Goal: Transaction & Acquisition: Purchase product/service

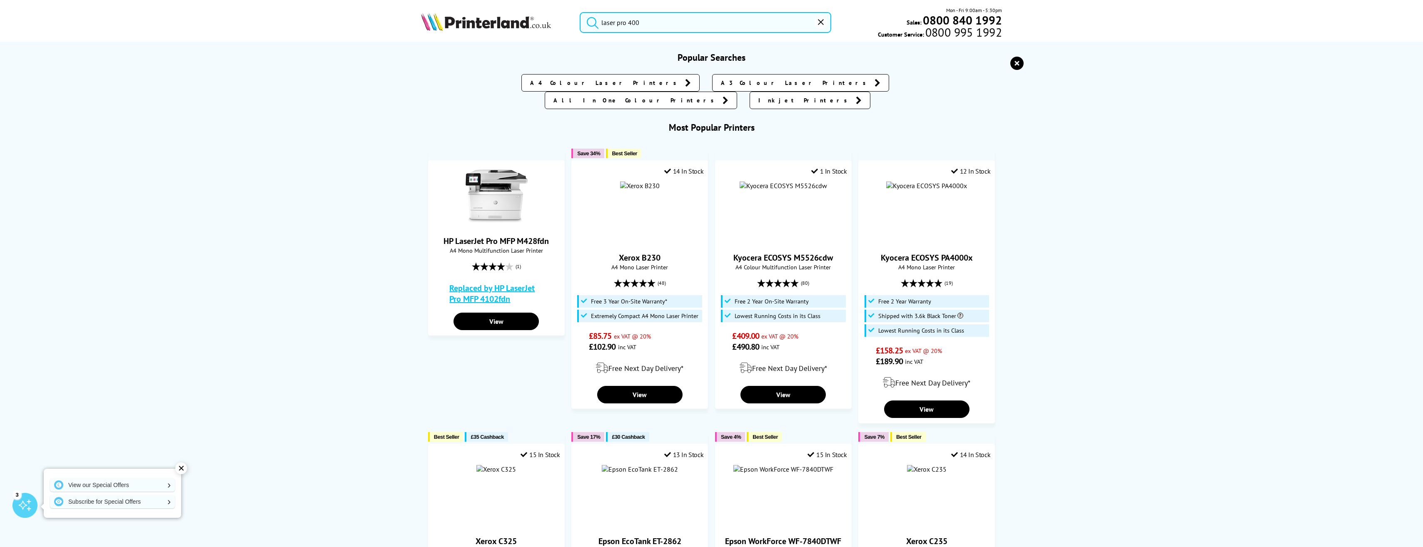
click at [657, 23] on input "laser pro 400" at bounding box center [705, 22] width 251 height 21
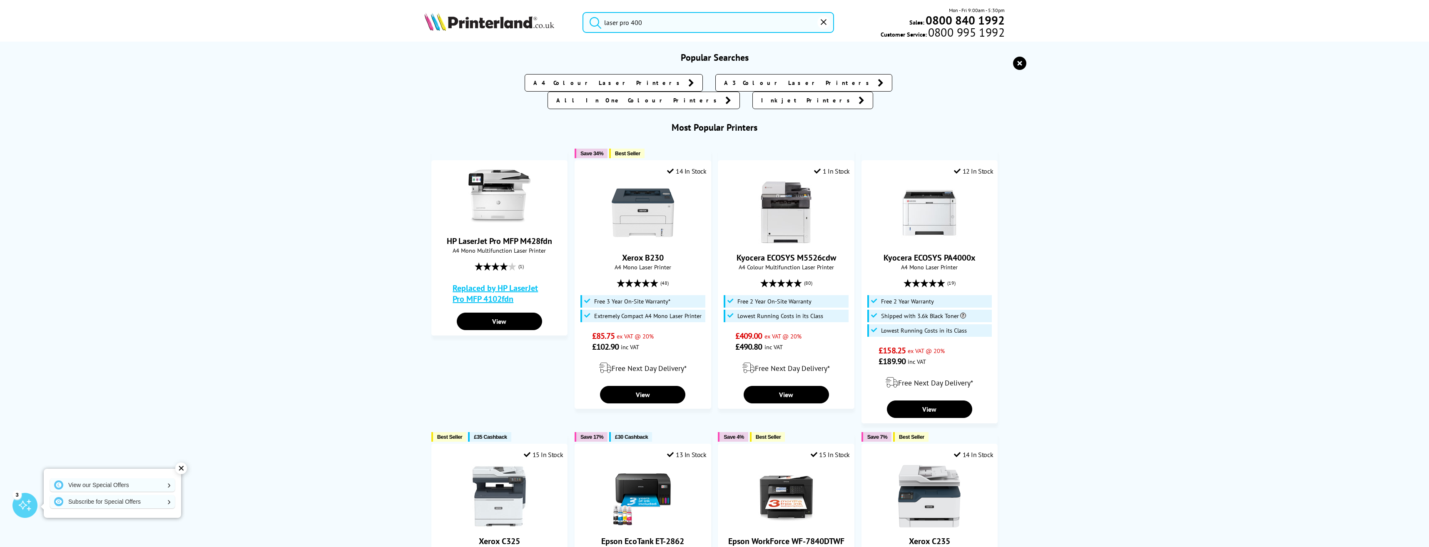
click at [718, 23] on input "laser pro 400" at bounding box center [708, 22] width 251 height 21
click at [583, 12] on button "submit" at bounding box center [593, 21] width 21 height 18
click at [718, 23] on input "laser pro 400" at bounding box center [708, 22] width 251 height 21
click at [603, 20] on button "submit" at bounding box center [593, 21] width 21 height 18
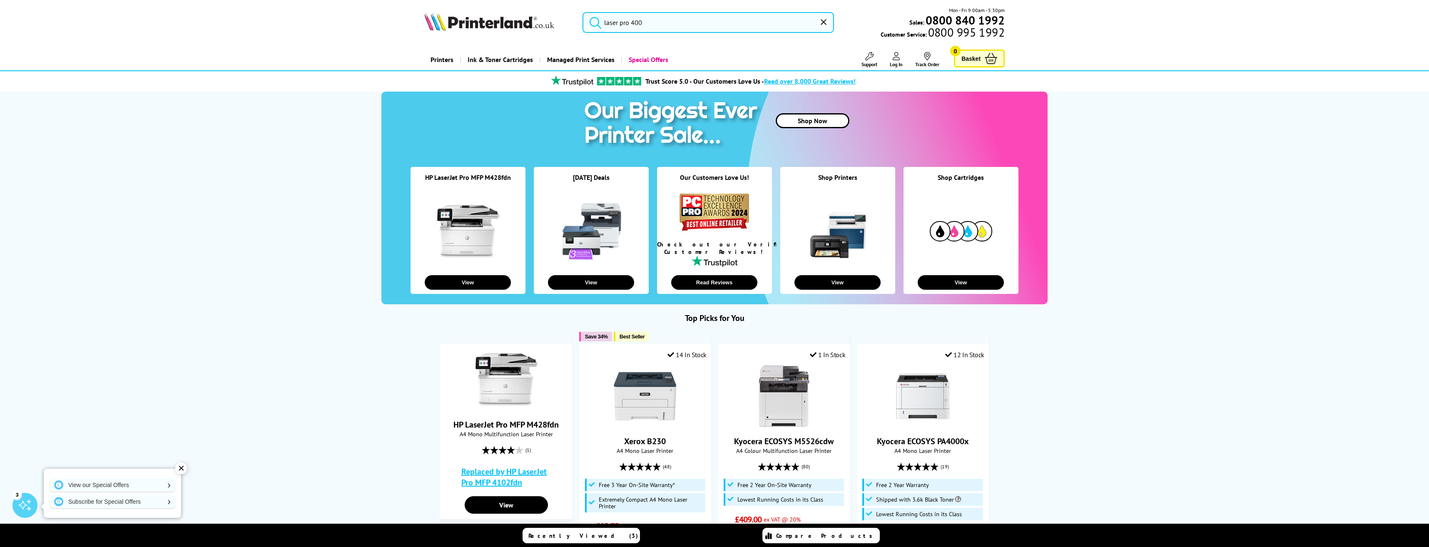
click at [603, 19] on form "laser pro 400" at bounding box center [708, 22] width 251 height 21
click at [603, 19] on input "laser pro 400" at bounding box center [705, 22] width 251 height 21
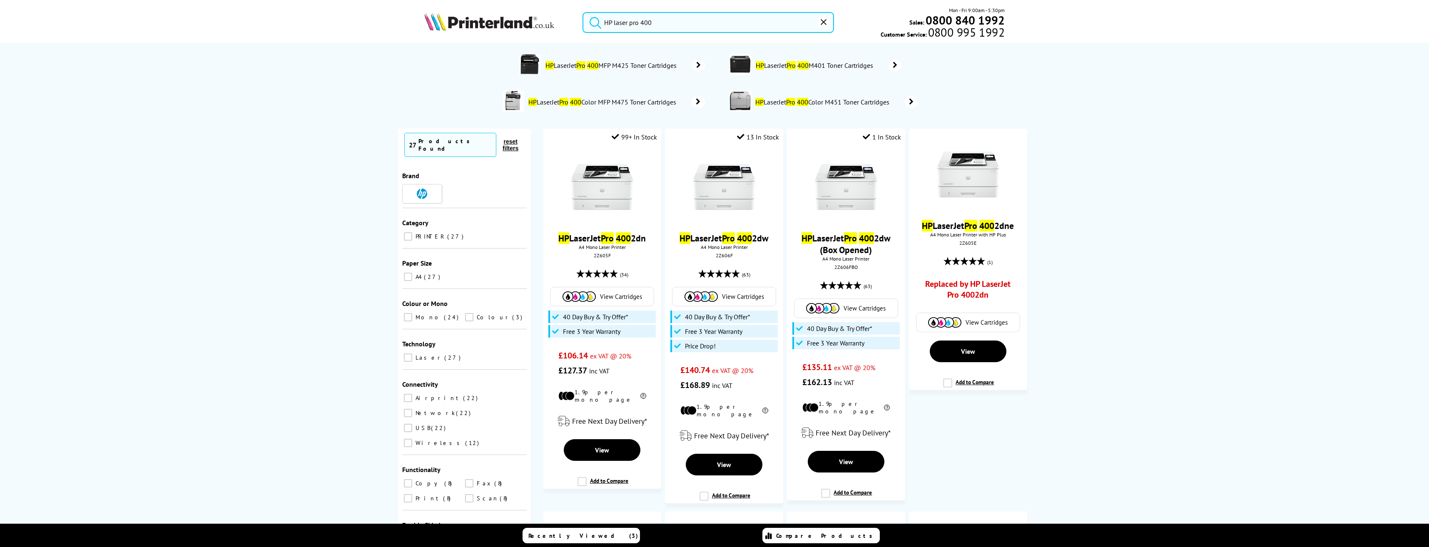
click at [667, 27] on input "HP laser pro 400" at bounding box center [708, 22] width 251 height 21
type input "HP laser pro 400"
click at [578, 107] on link "HP LaserJet Pro 400 Color MFP M475 Toner Cartridges" at bounding box center [616, 102] width 177 height 22
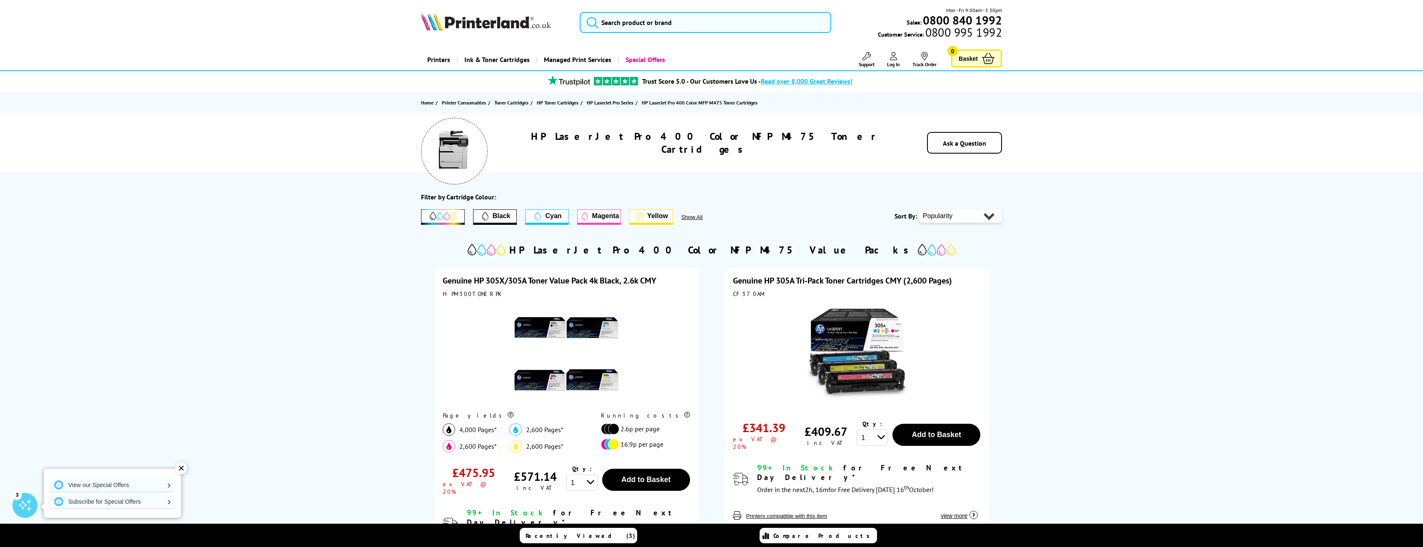
click at [666, 342] on div at bounding box center [566, 355] width 247 height 106
drag, startPoint x: 498, startPoint y: 295, endPoint x: 443, endPoint y: 291, distance: 56.0
click at [443, 291] on div "HPM300TONERPK" at bounding box center [566, 293] width 247 height 7
copy div "HPM300TONERPK"
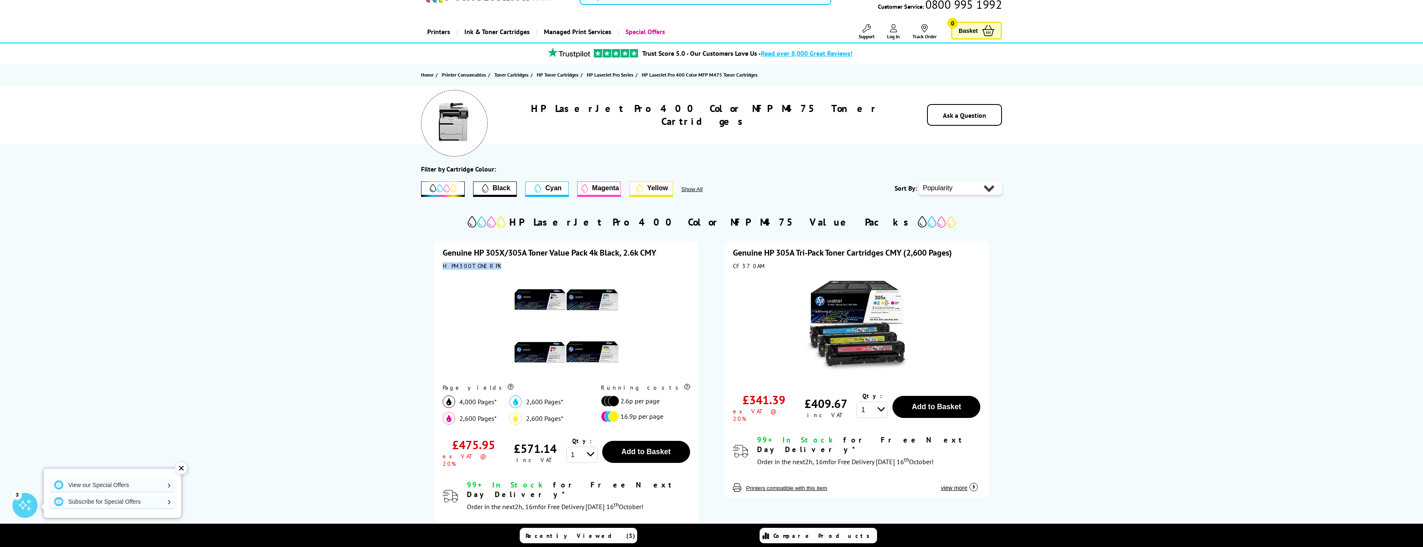
scroll to position [42, 0]
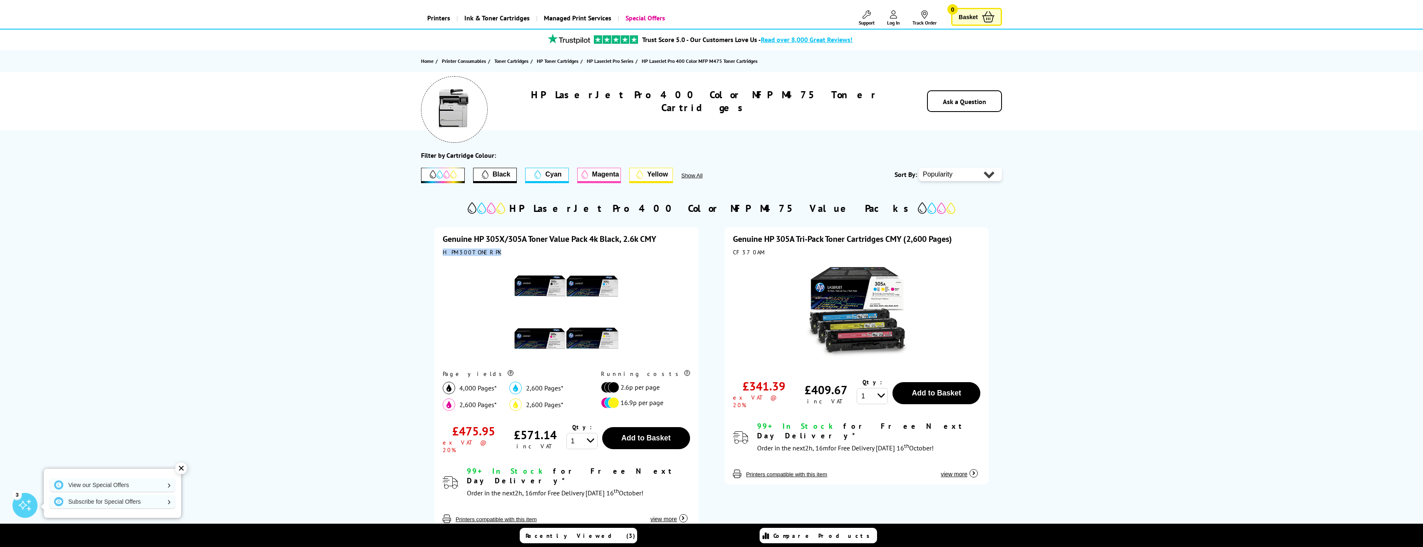
click at [473, 235] on link "Genuine HP 305X/305A Toner Value Pack 4k Black, 2.6k CMY" at bounding box center [550, 239] width 214 height 11
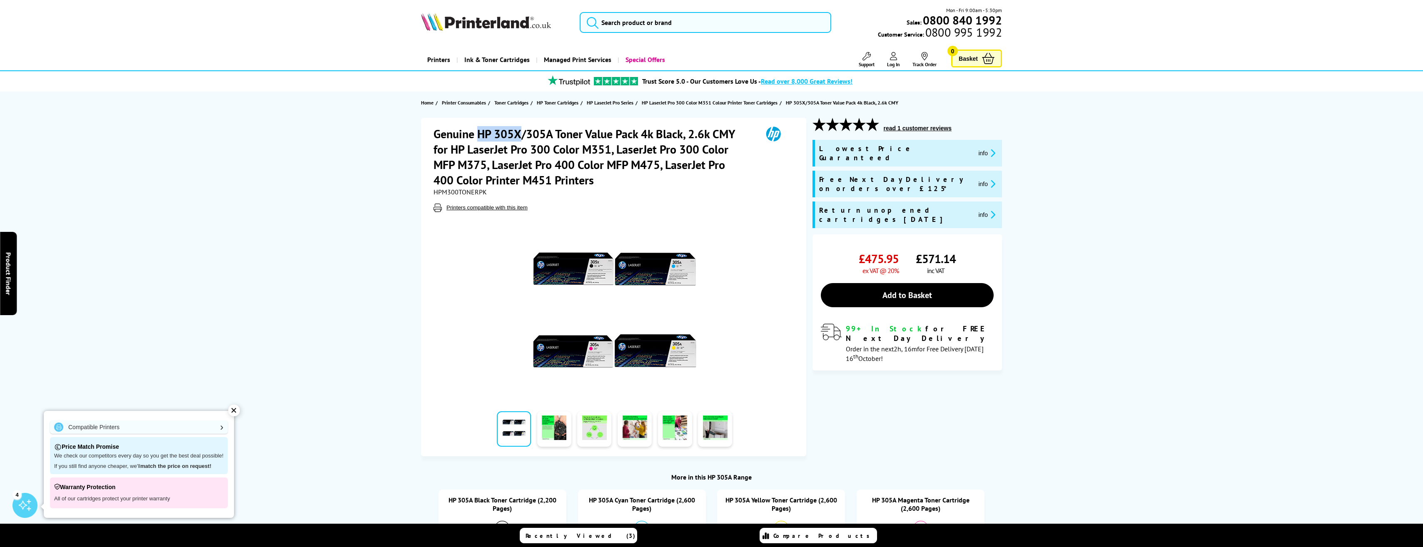
drag, startPoint x: 480, startPoint y: 130, endPoint x: 523, endPoint y: 135, distance: 43.5
click at [523, 135] on h1 "Genuine HP 305X/305A Toner Value Pack 4k Black, 2.6k CMY for HP LaserJet Pro 30…" at bounding box center [593, 157] width 321 height 62
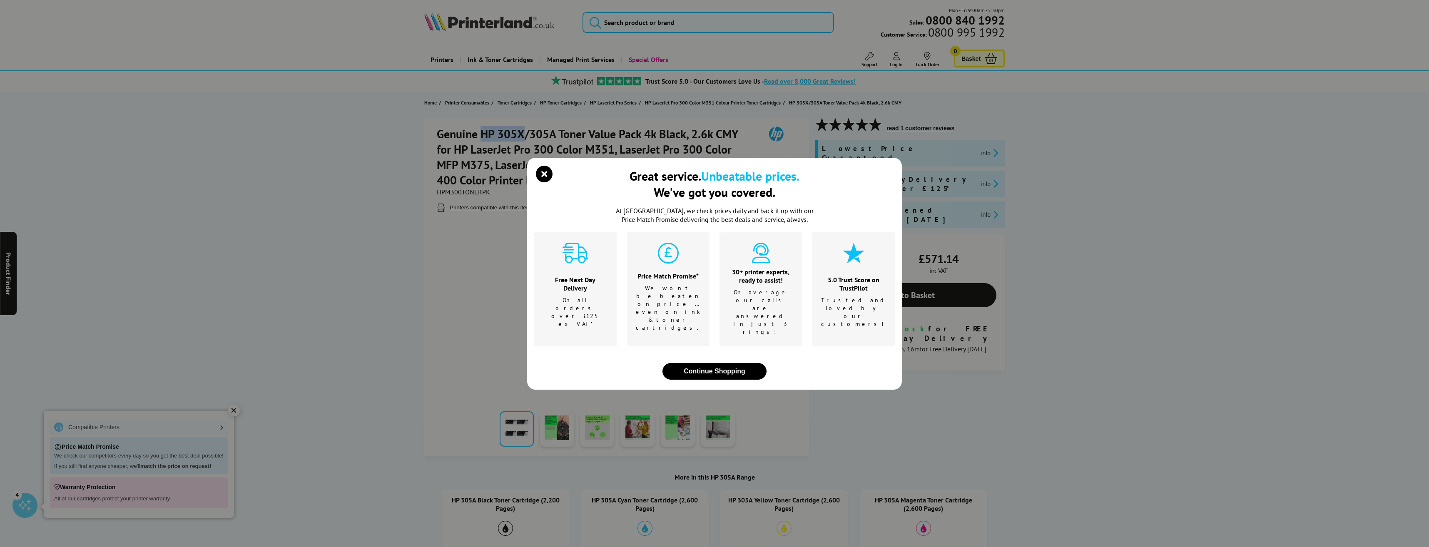
copy h1 "HP 305X"
click at [1108, 414] on div "Great service. Unbeatable prices. We've got you covered. At Printerland, we che…" at bounding box center [714, 273] width 1429 height 547
drag, startPoint x: 427, startPoint y: 371, endPoint x: 499, endPoint y: 145, distance: 236.9
click at [432, 368] on div "Great service. Unbeatable prices. We've got you covered. At Printerland, we che…" at bounding box center [714, 273] width 1429 height 547
click at [502, 197] on div "Great service. Unbeatable prices. We've got you covered. At Printerland, we che…" at bounding box center [714, 273] width 1429 height 547
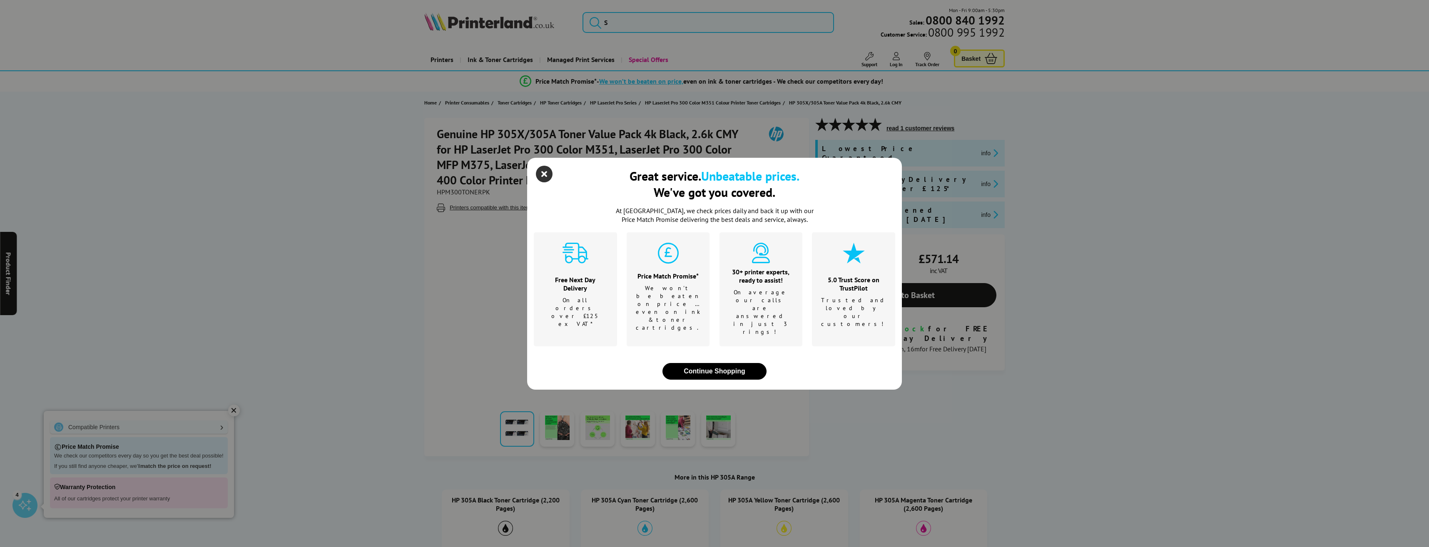
click at [542, 182] on icon "close modal" at bounding box center [544, 174] width 17 height 17
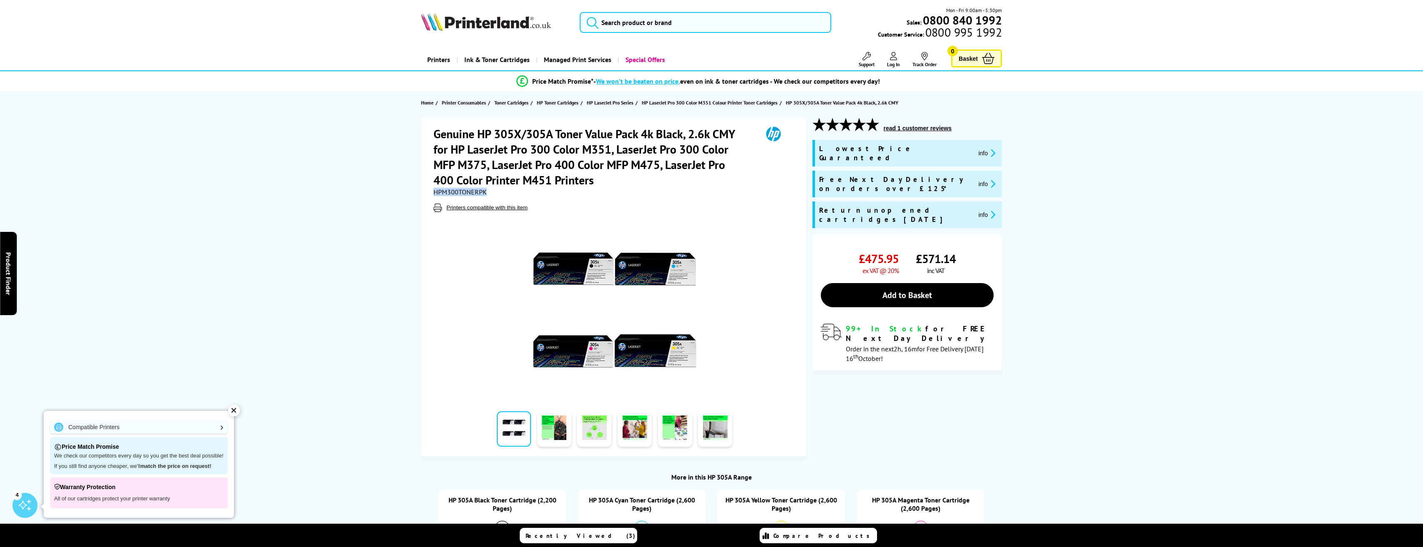
drag, startPoint x: 496, startPoint y: 193, endPoint x: 436, endPoint y: 189, distance: 60.9
click at [436, 189] on div "HPM300TONERPK" at bounding box center [614, 192] width 362 height 8
copy span "HPM300TONERPK"
click at [645, 212] on div at bounding box center [614, 306] width 362 height 188
click at [433, 132] on div "Genuine HP 305X/305A Toner Value Pack 4k Black, 2.6k CMY for HP LaserJet Pro 30…" at bounding box center [613, 287] width 385 height 339
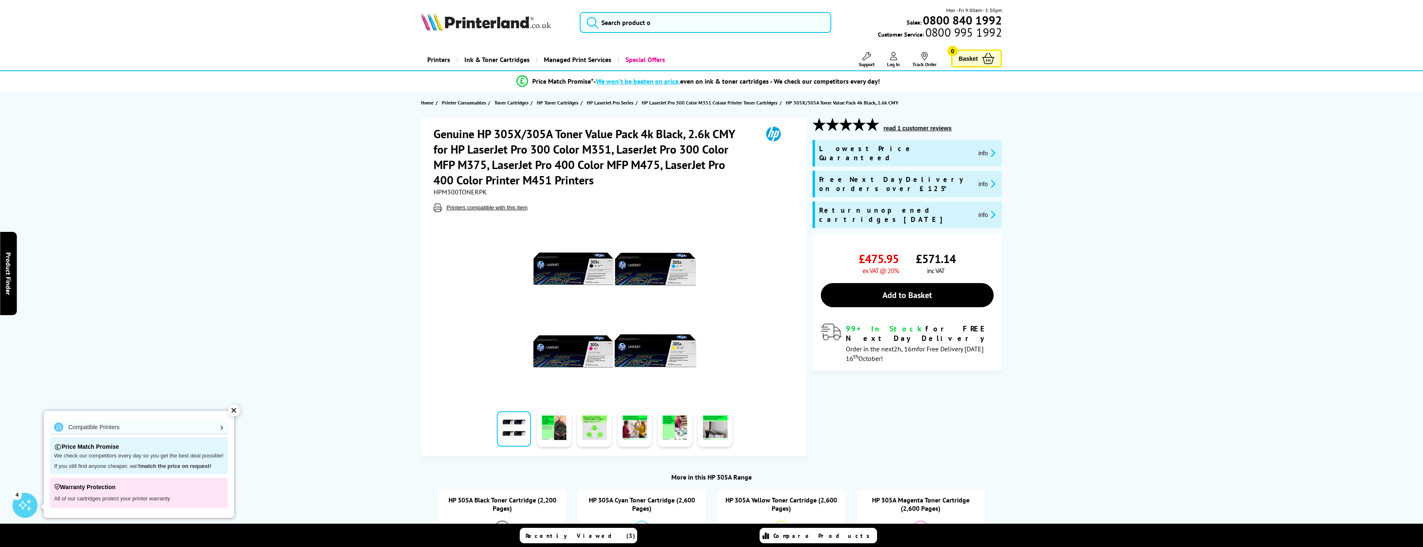
click at [481, 135] on h1 "Genuine HP 305X/305A Toner Value Pack 4k Black, 2.6k CMY for HP LaserJet Pro 30…" at bounding box center [593, 157] width 321 height 62
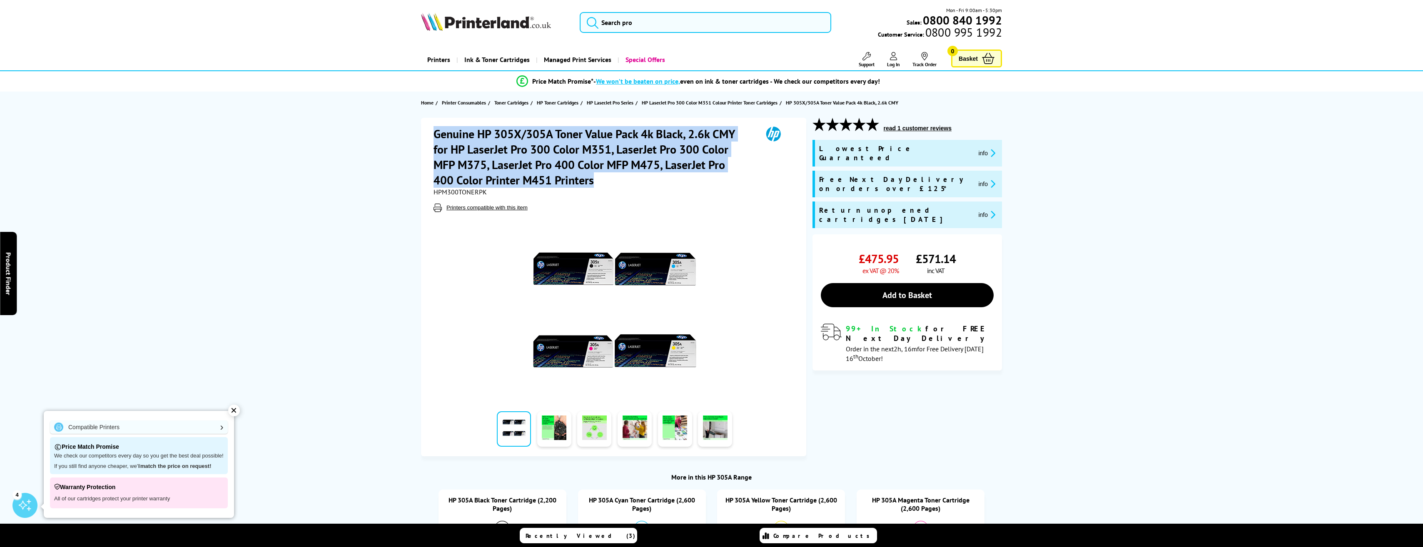
drag, startPoint x: 436, startPoint y: 133, endPoint x: 611, endPoint y: 178, distance: 181.0
click at [611, 178] on h1 "Genuine HP 305X/305A Toner Value Pack 4k Black, 2.6k CMY for HP LaserJet Pro 30…" at bounding box center [593, 157] width 321 height 62
copy h1 "Genuine HP 305X/305A Toner Value Pack 4k Black, 2.6k CMY for HP LaserJet Pro 30…"
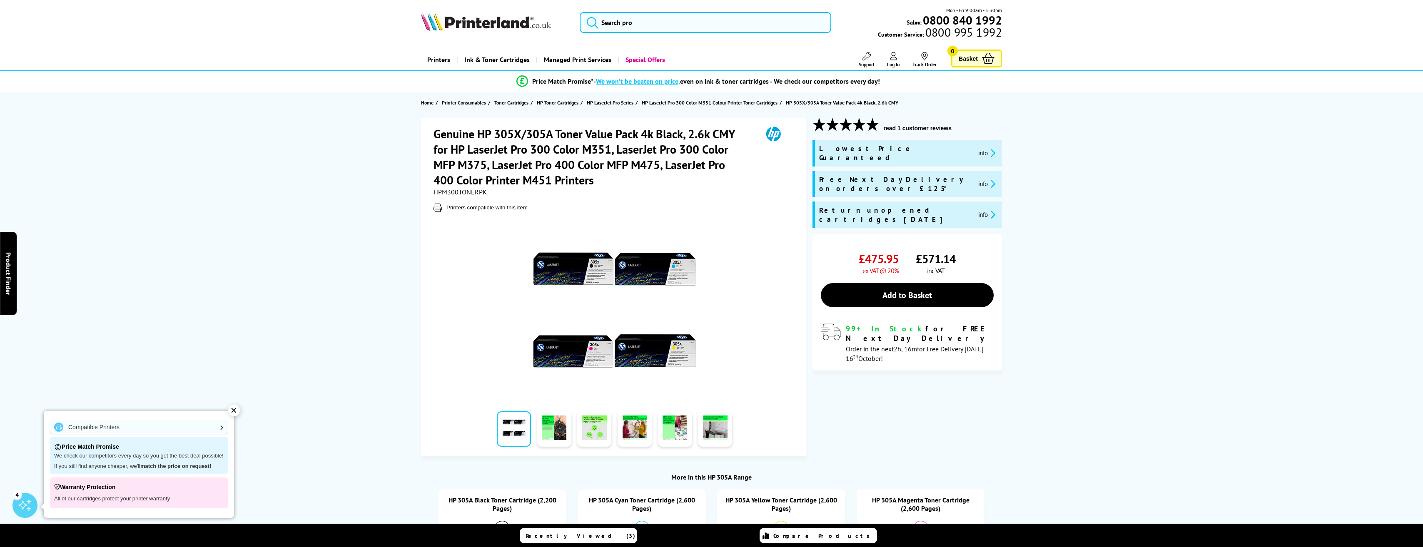
click at [766, 299] on div at bounding box center [614, 306] width 362 height 188
click at [742, 247] on div at bounding box center [614, 306] width 362 height 188
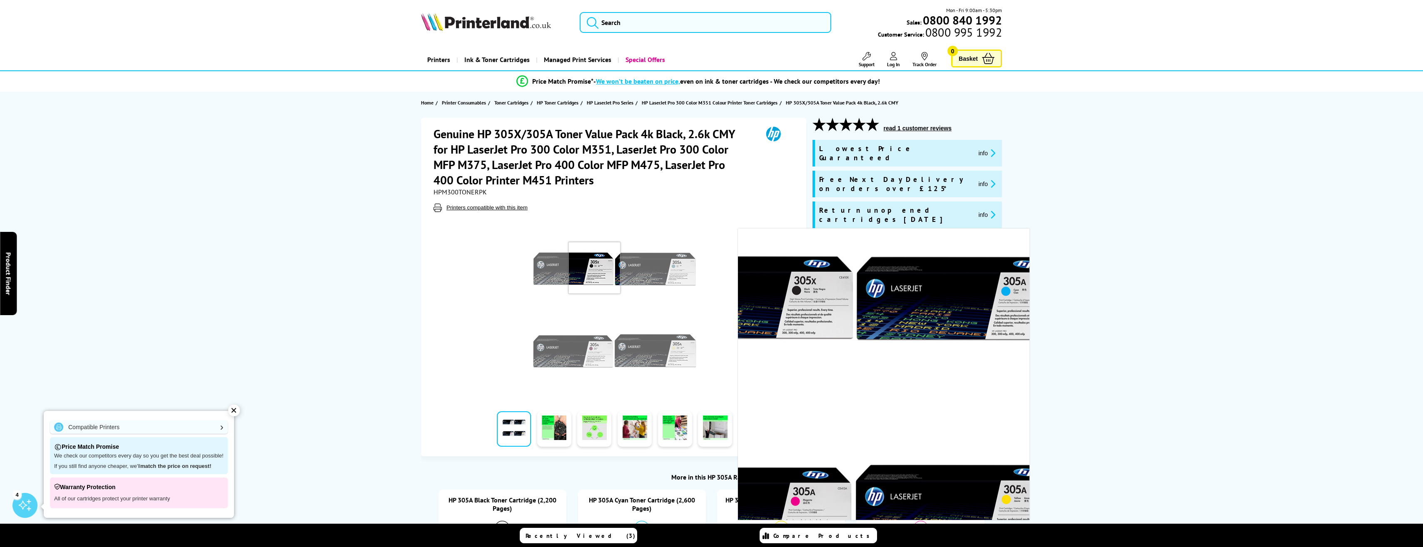
click at [594, 268] on img at bounding box center [614, 310] width 163 height 163
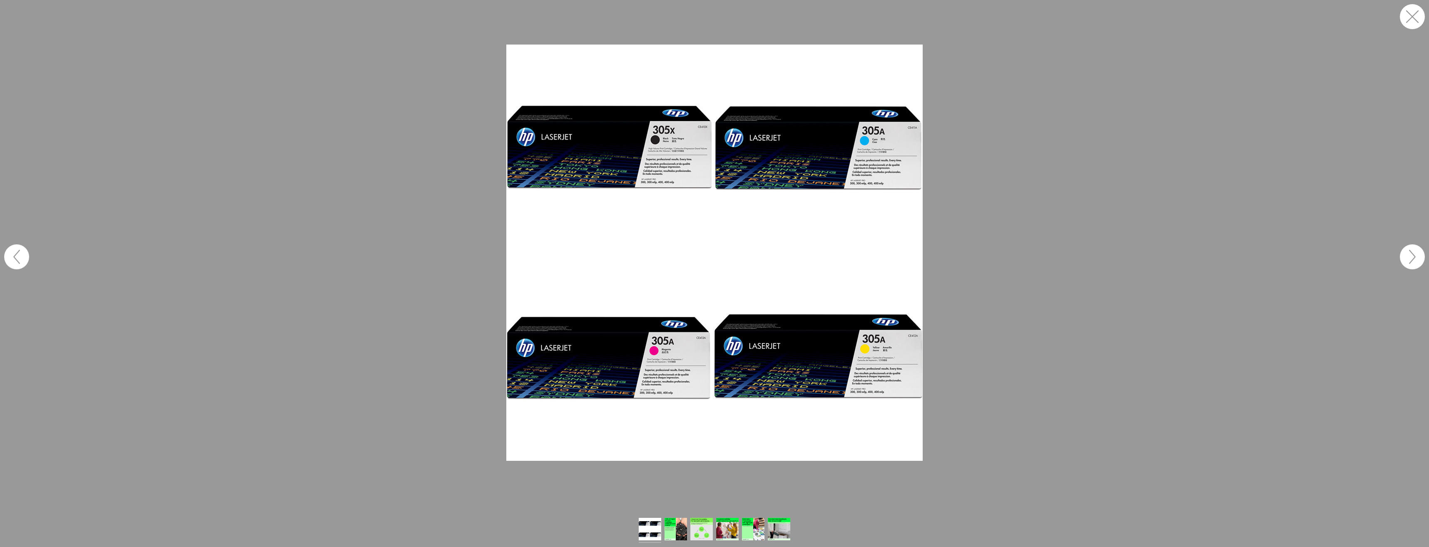
click at [1422, 20] on button "button" at bounding box center [1412, 16] width 25 height 25
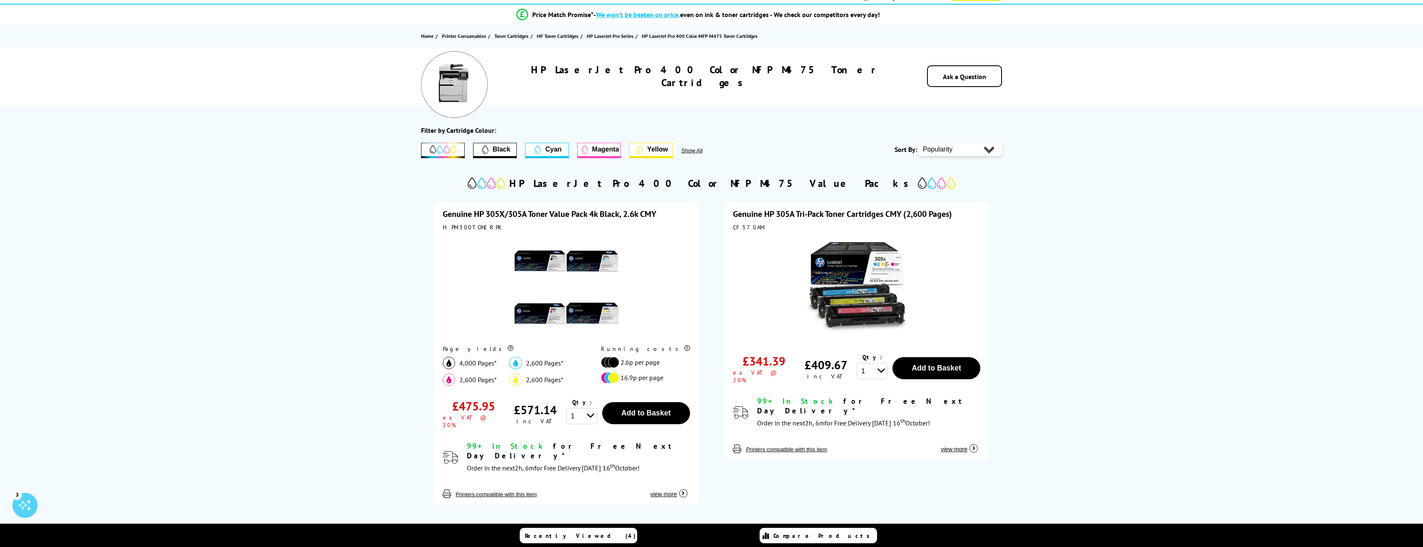
scroll to position [42, 0]
